Goal: Use online tool/utility

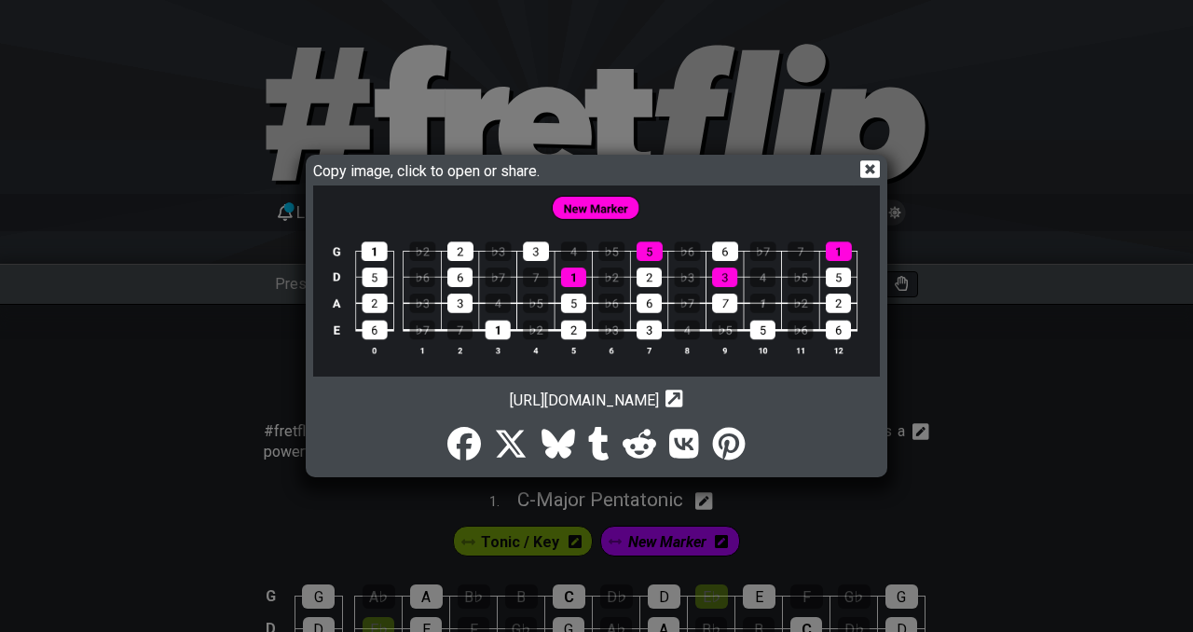
select select "Major Pentatonic"
select select "G"
select select "Major Pentatonic"
select select "G"
select select "Major Pentatonic"
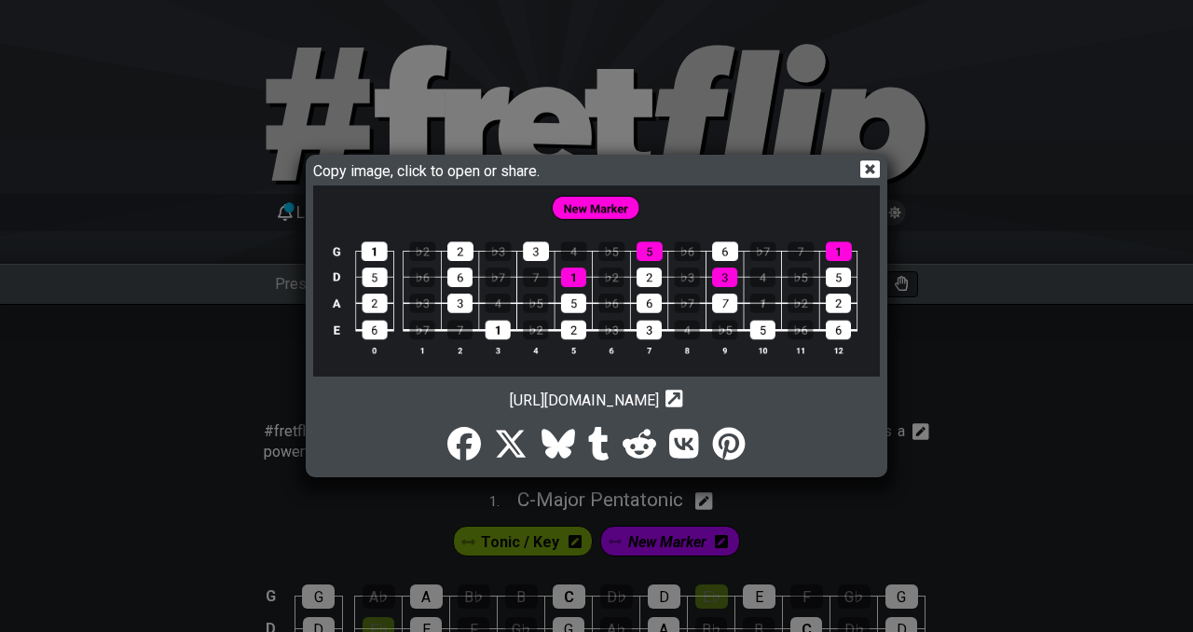
select select "G"
select select "Major Pentatonic"
select select "G"
select select "Major Pentatonic"
select select "G"
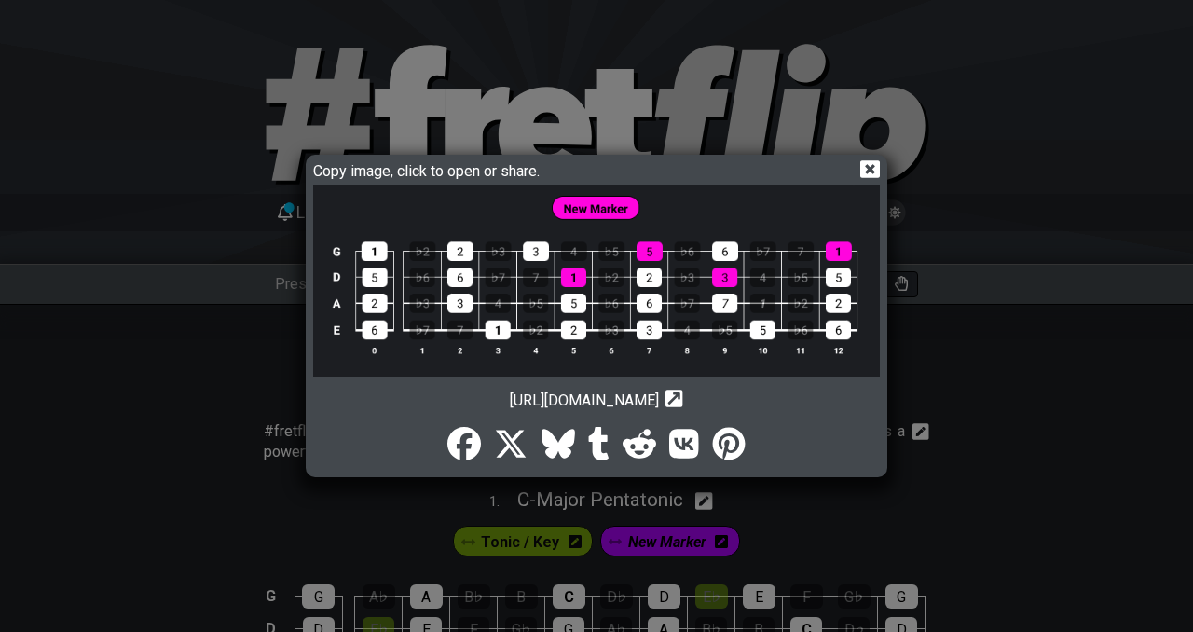
select select "Major Pentatonic"
select select "G"
